Goal: Information Seeking & Learning: Learn about a topic

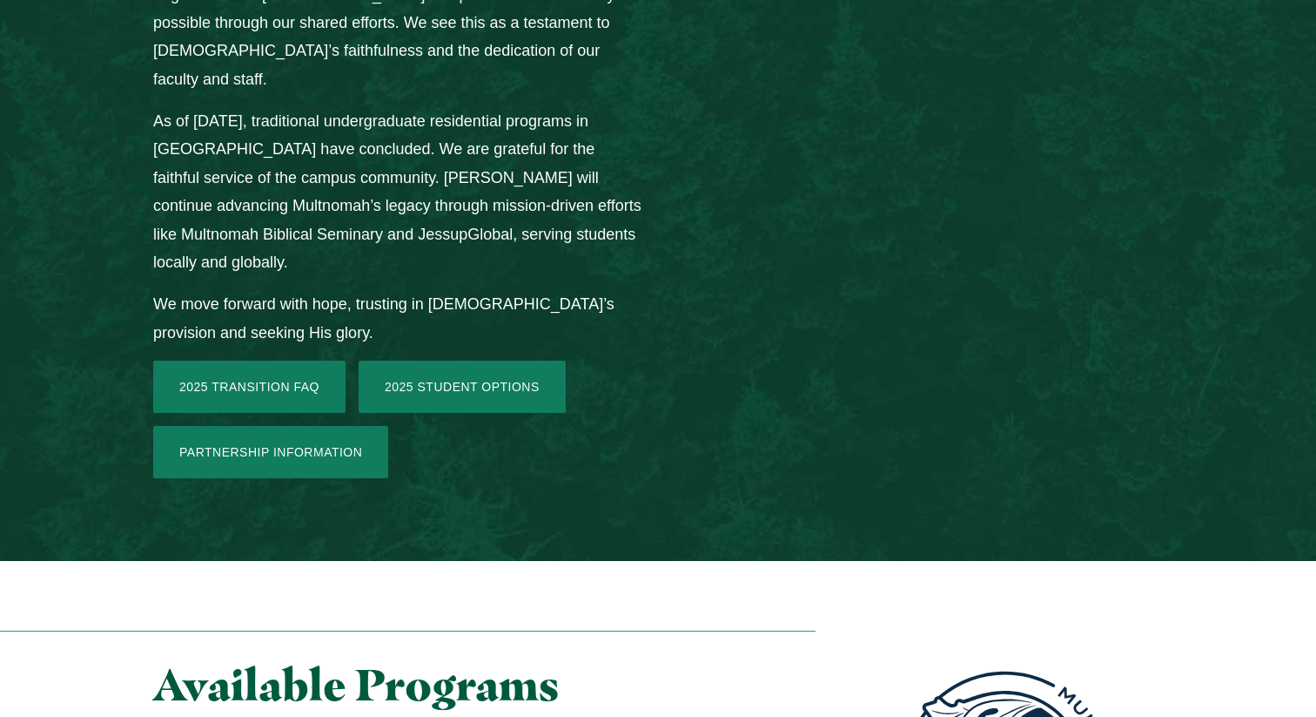
scroll to position [2620, 0]
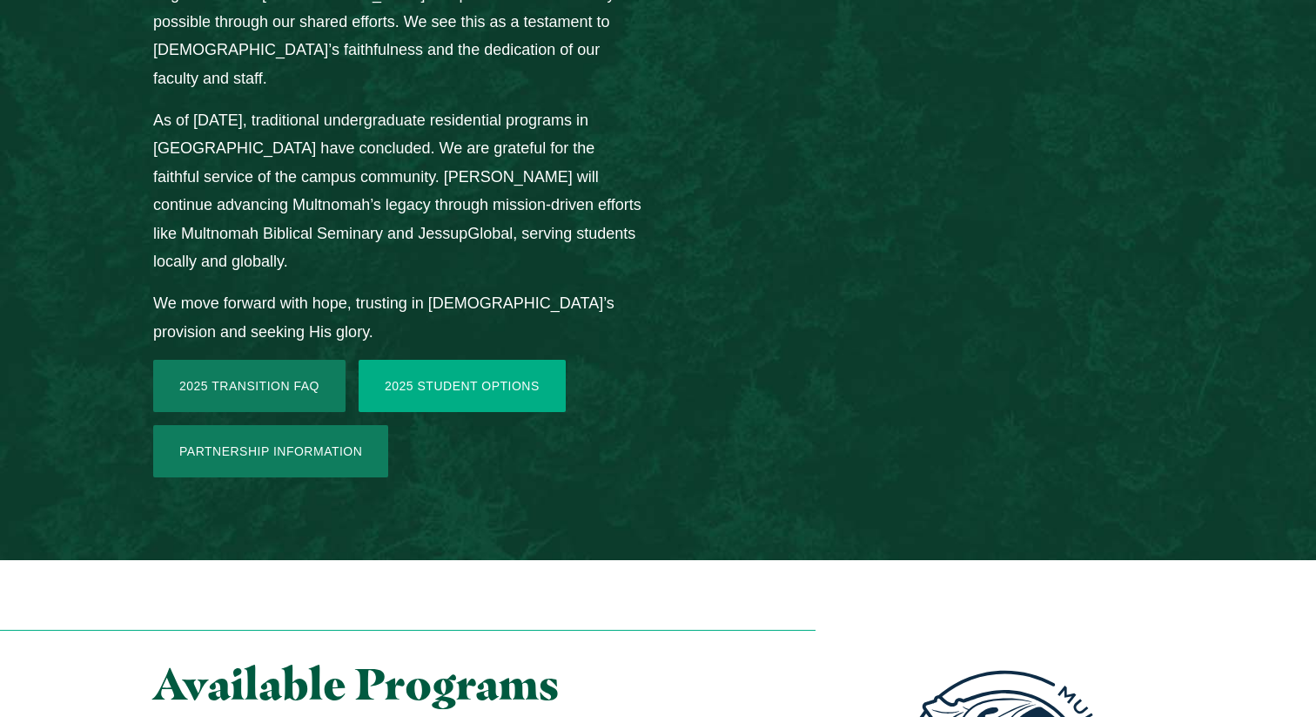
click at [429, 360] on link "2025 Student Options" at bounding box center [462, 386] width 207 height 52
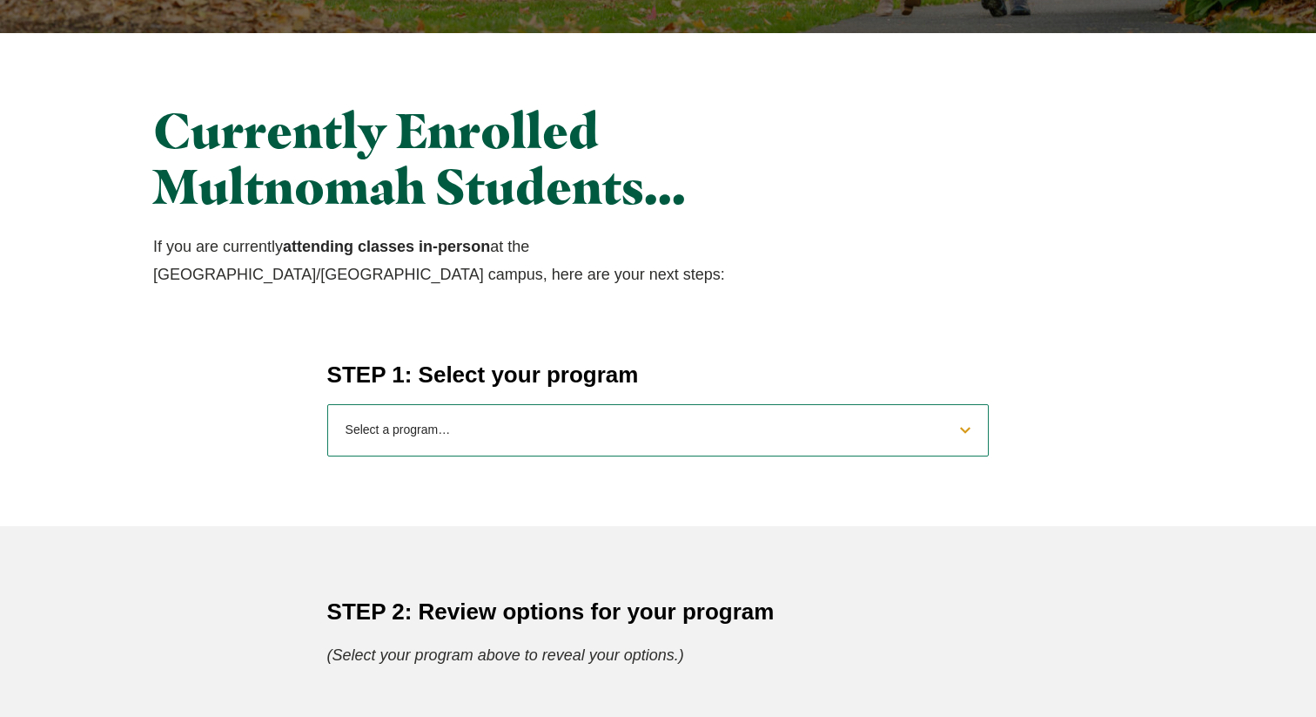
scroll to position [507, 0]
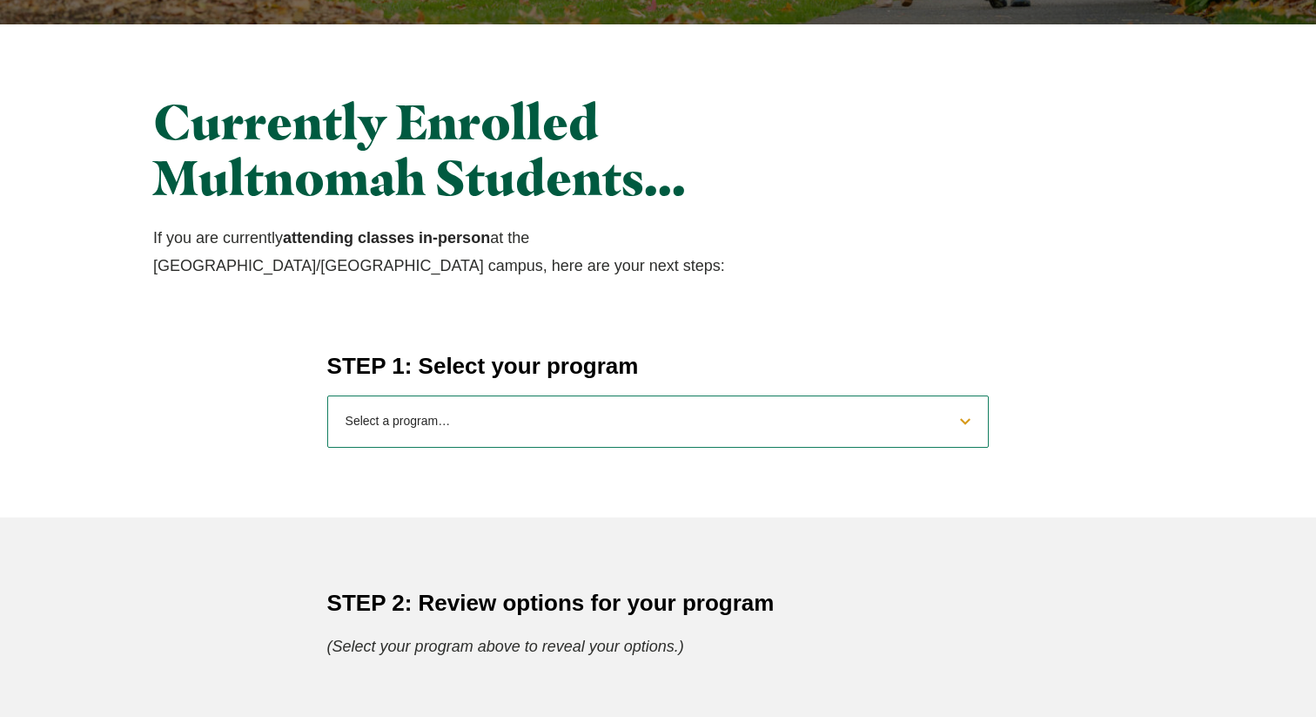
click at [443, 401] on select "Select a program… BS [DEMOGRAPHIC_DATA] and Theology BS Biology BS Business Adm…" at bounding box center [658, 421] width 663 height 52
